Goal: Task Accomplishment & Management: Manage account settings

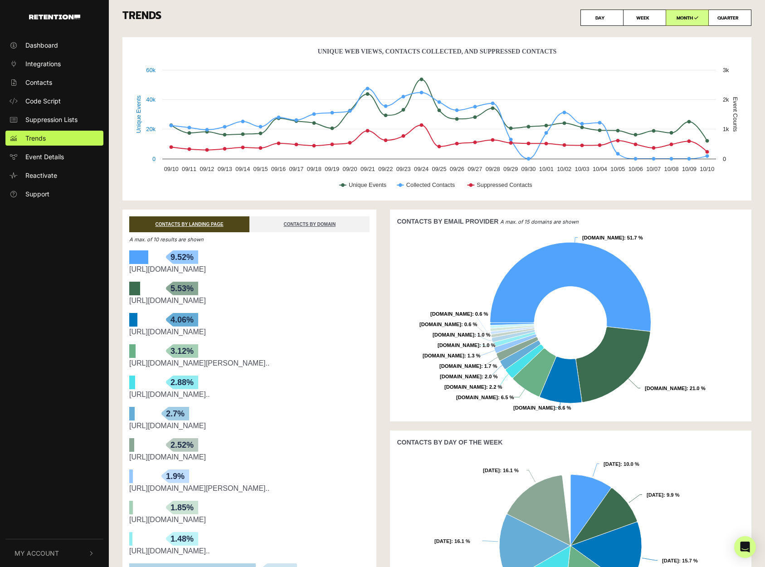
scroll to position [40, 0]
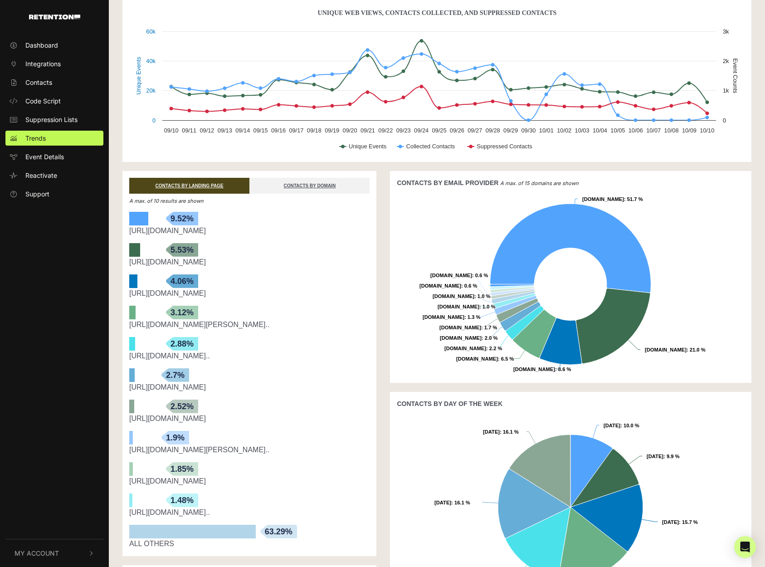
click at [39, 554] on span "My Account" at bounding box center [37, 553] width 44 height 10
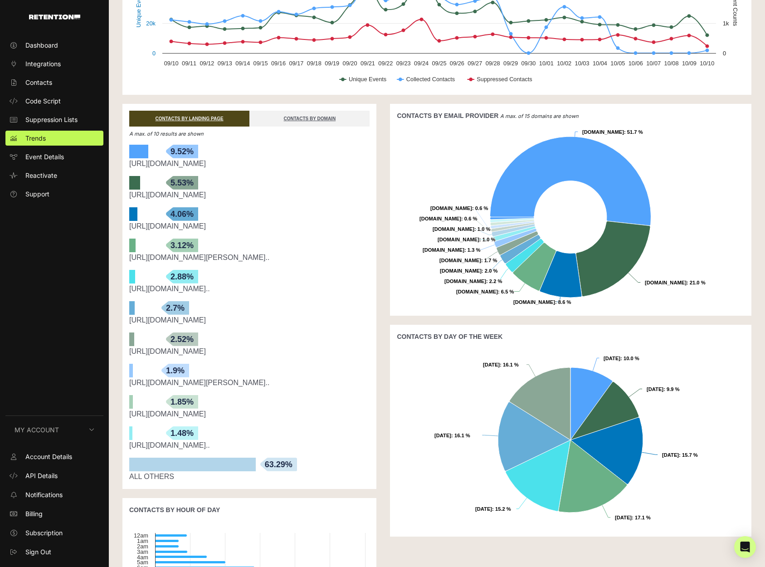
scroll to position [108, 0]
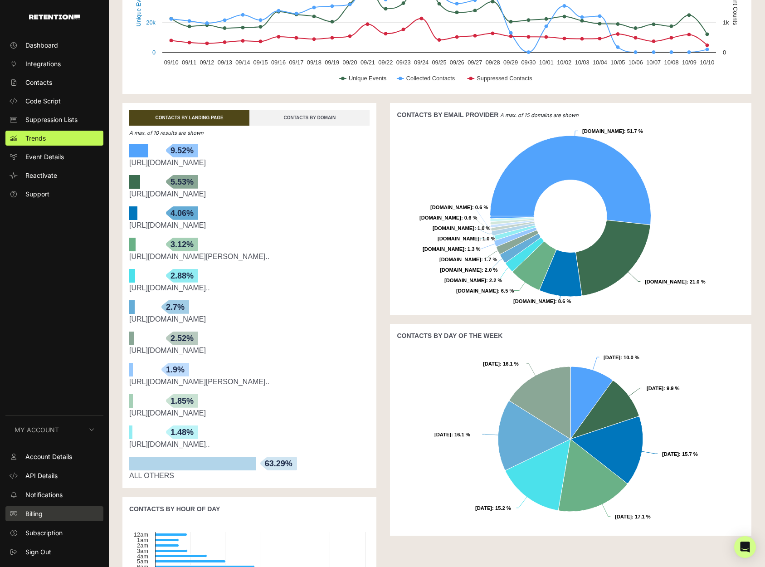
click at [37, 518] on link "Billing" at bounding box center [54, 513] width 98 height 15
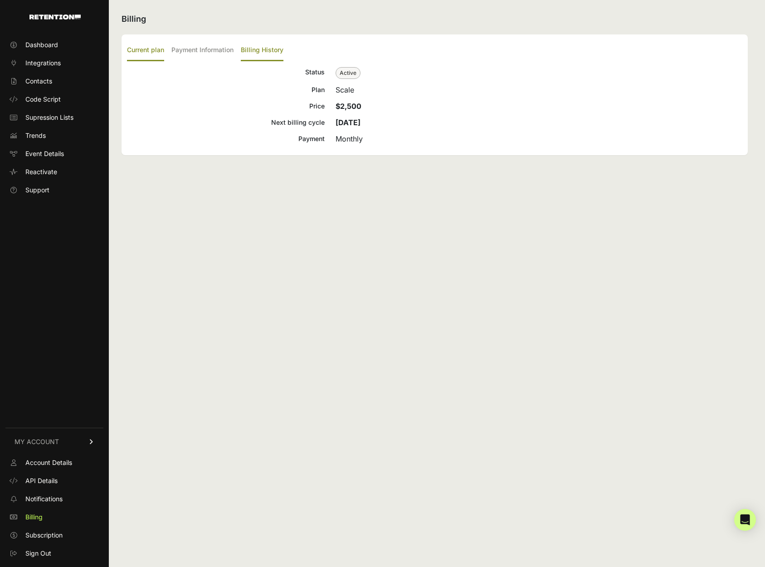
click at [272, 48] on label "Billing History" at bounding box center [262, 50] width 43 height 21
click at [0, 0] on input "Billing History" at bounding box center [0, 0] width 0 height 0
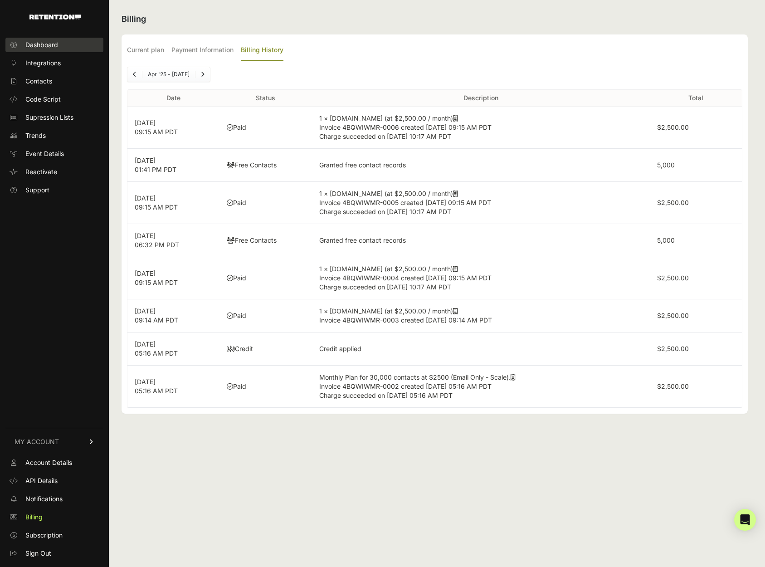
click at [50, 45] on span "Dashboard" at bounding box center [41, 44] width 33 height 9
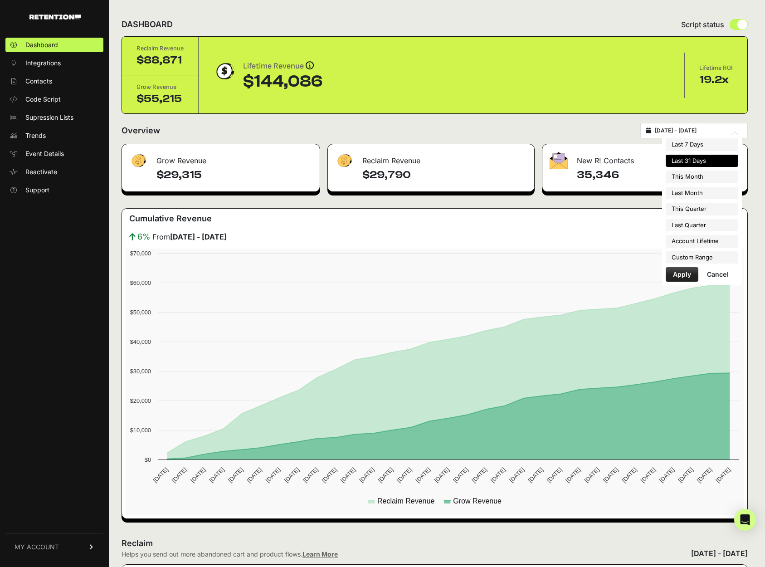
click at [728, 132] on input "[DATE] - [DATE]" at bounding box center [698, 130] width 87 height 7
click at [701, 257] on li "Custom Range" at bounding box center [701, 257] width 73 height 13
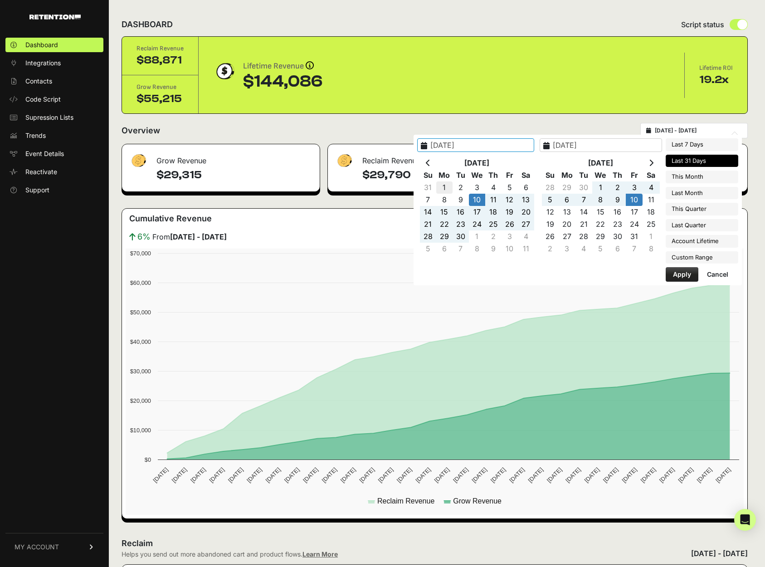
type input "2025-09-01"
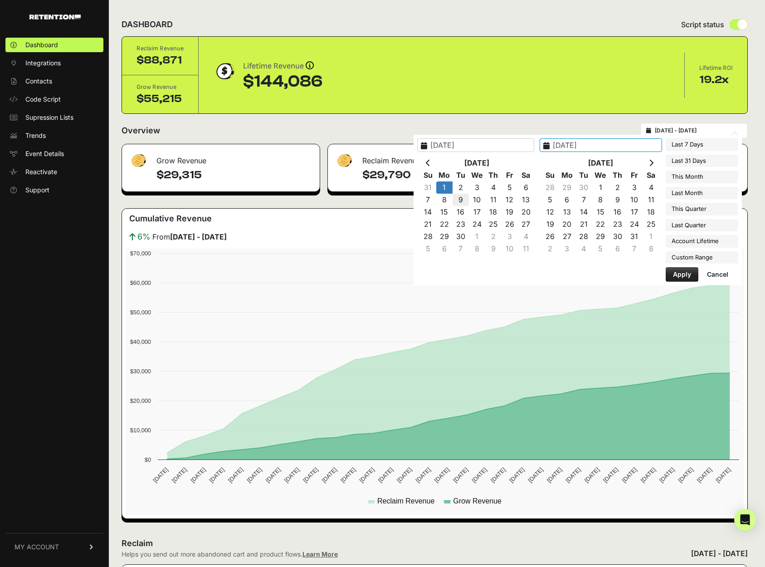
drag, startPoint x: 470, startPoint y: 186, endPoint x: 483, endPoint y: 200, distance: 19.2
type input "2025-09-30"
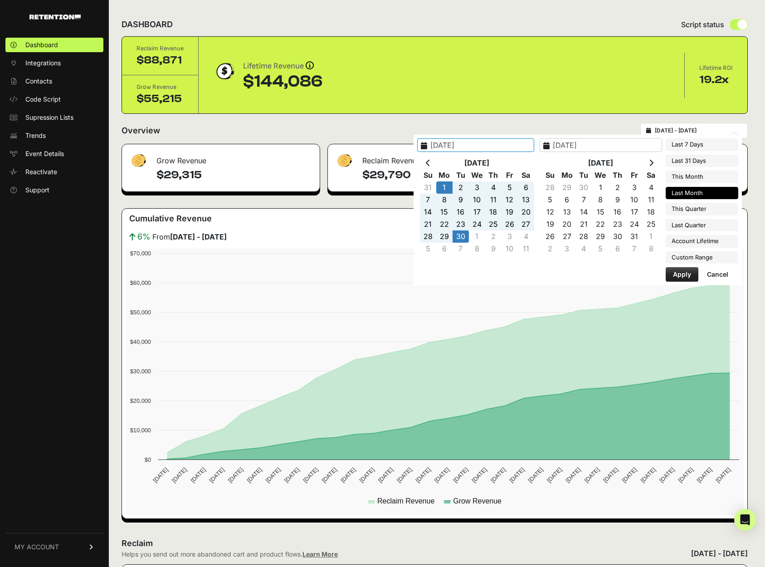
type input "2025-09-01"
click at [680, 274] on button "Apply" at bounding box center [681, 274] width 33 height 15
type input "2025-09-01 - 2025-09-30"
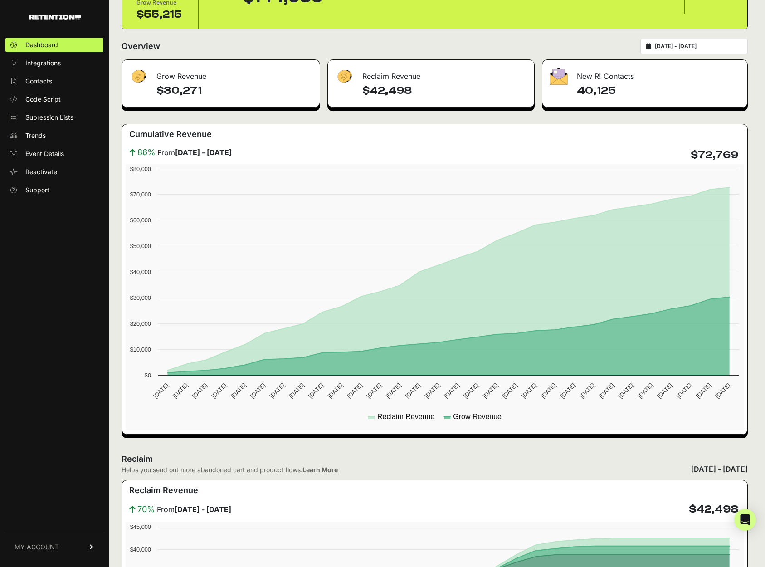
scroll to position [84, 0]
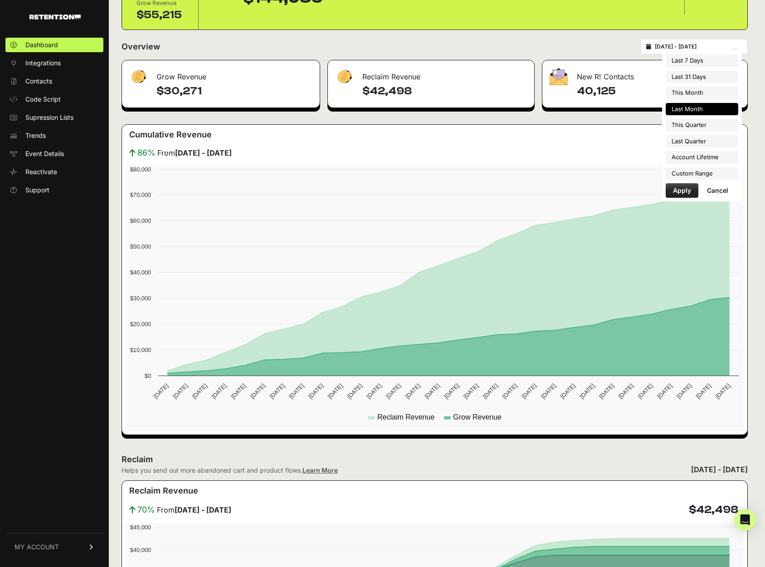
click at [668, 44] on input "[DATE] - [DATE]" at bounding box center [698, 46] width 87 height 7
type input "[DATE]"
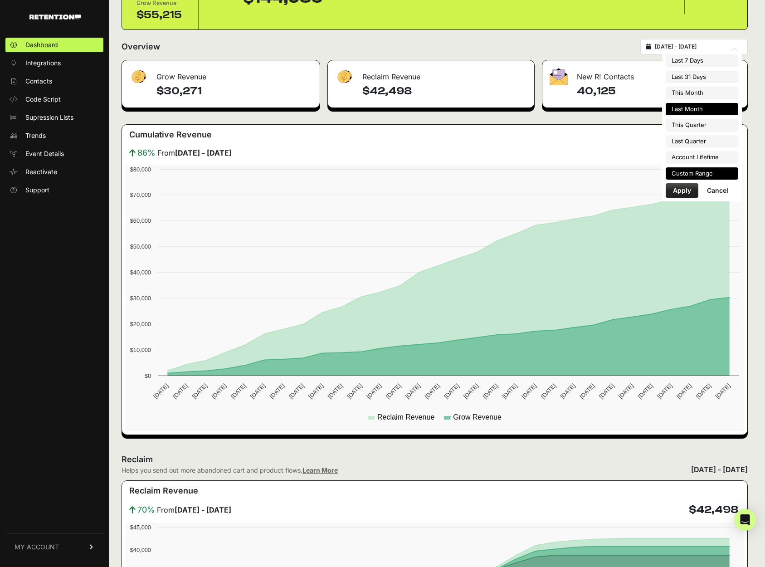
type input "[DATE]"
click at [706, 170] on li "Custom Range" at bounding box center [701, 173] width 73 height 13
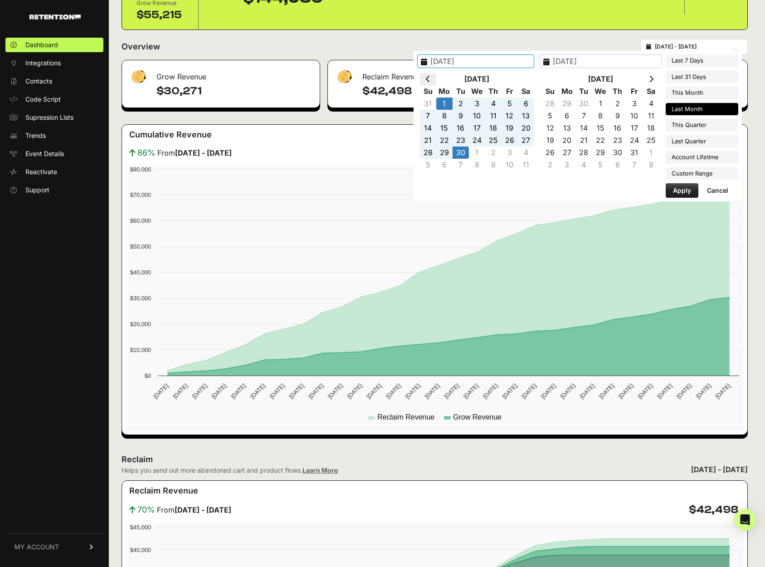
click at [430, 80] on icon at bounding box center [428, 78] width 5 height 7
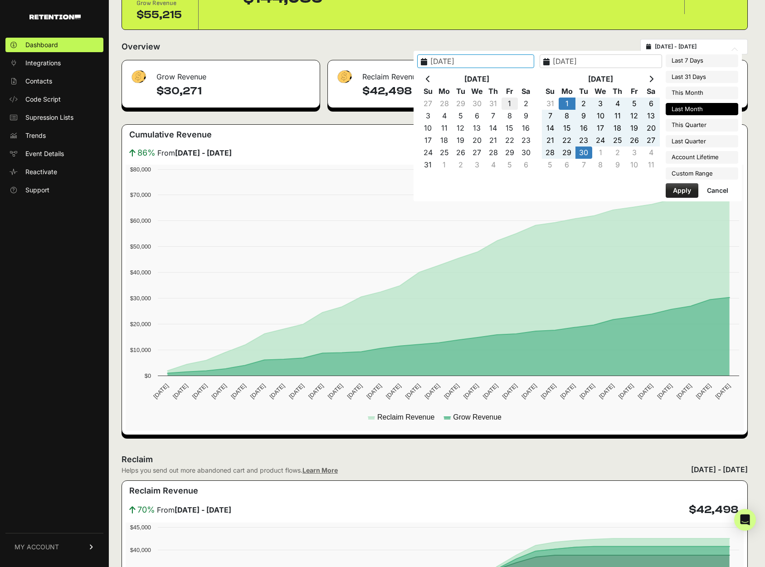
type input "2025-08-01"
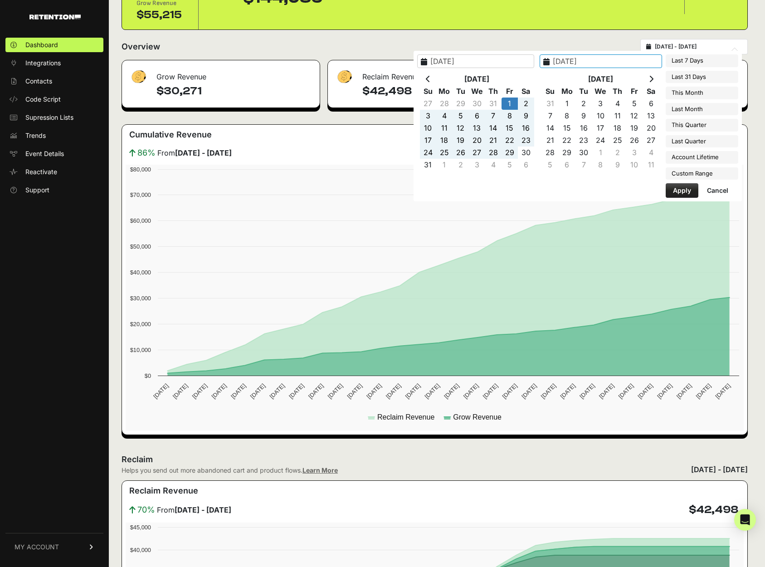
type input "2025-08-31"
type input "2025-08-01"
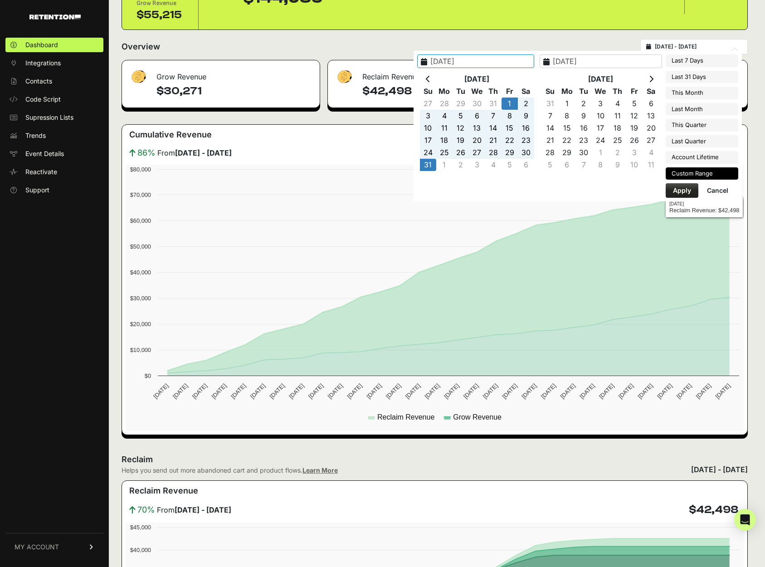
click at [682, 191] on button "Apply" at bounding box center [681, 190] width 33 height 15
type input "2025-08-01 - 2025-08-31"
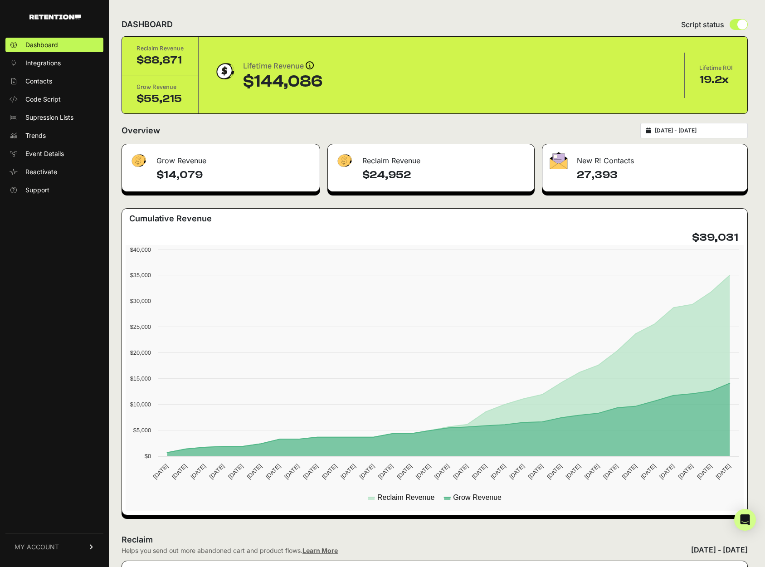
type input "2025-08-01"
type input "2025-08-31"
click at [714, 131] on input "2025-08-01 - 2025-08-31" at bounding box center [698, 130] width 87 height 7
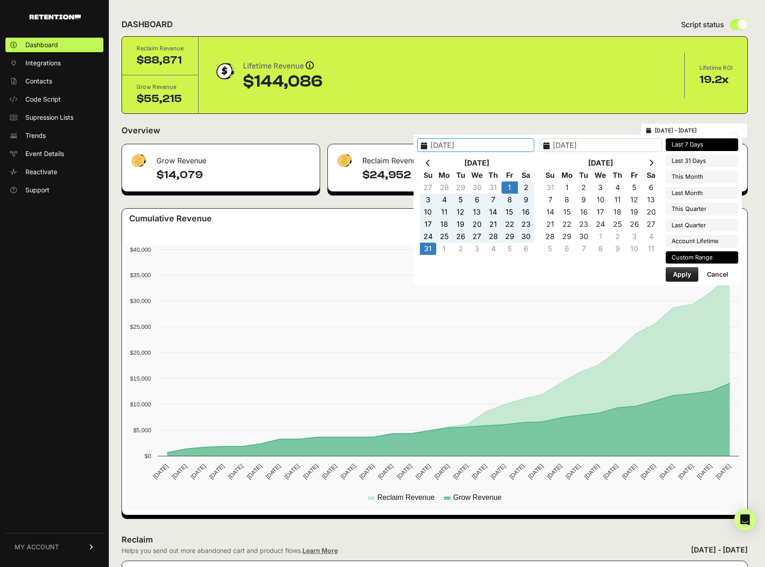
type input "2025-10-04"
type input "2025-10-10"
type input "2025-08-01"
type input "2025-08-31"
type input "2025-09-01"
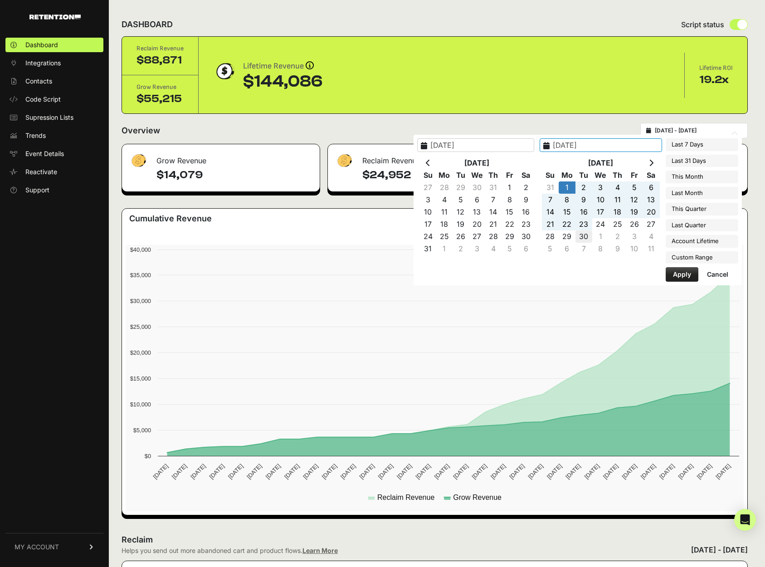
type input "2025-09-30"
type input "2025-09-01"
click at [680, 272] on button "Apply" at bounding box center [681, 274] width 33 height 15
type input "[DATE] - [DATE]"
